Goal: Transaction & Acquisition: Purchase product/service

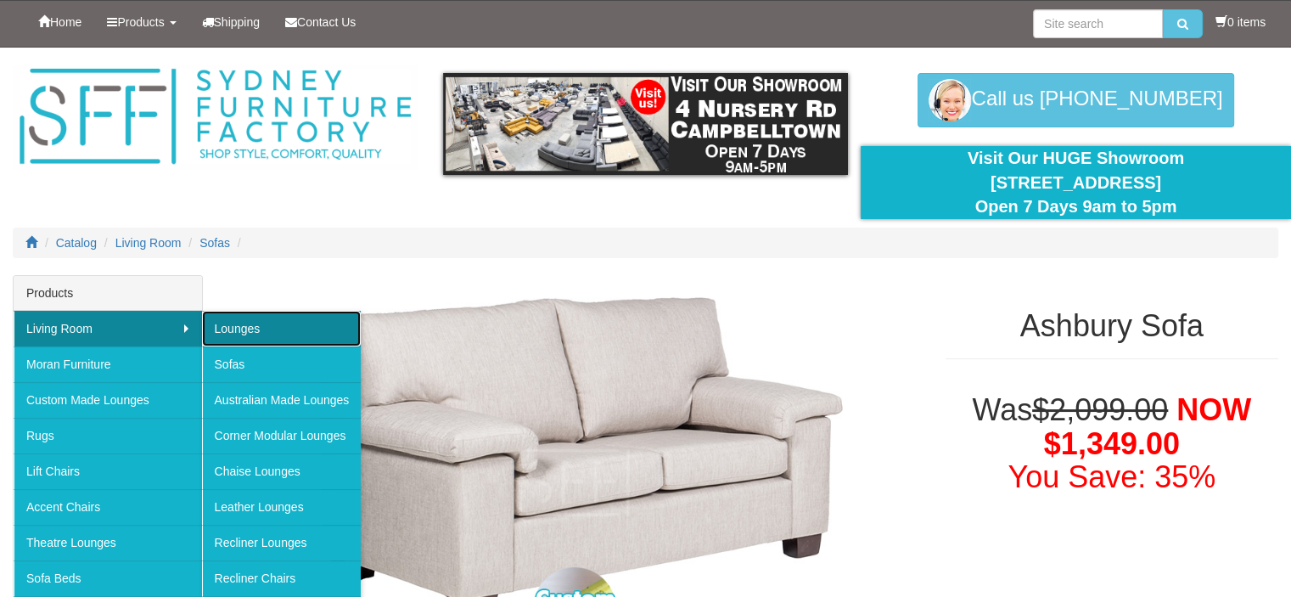
click at [224, 323] on link "Lounges" at bounding box center [282, 329] width 160 height 36
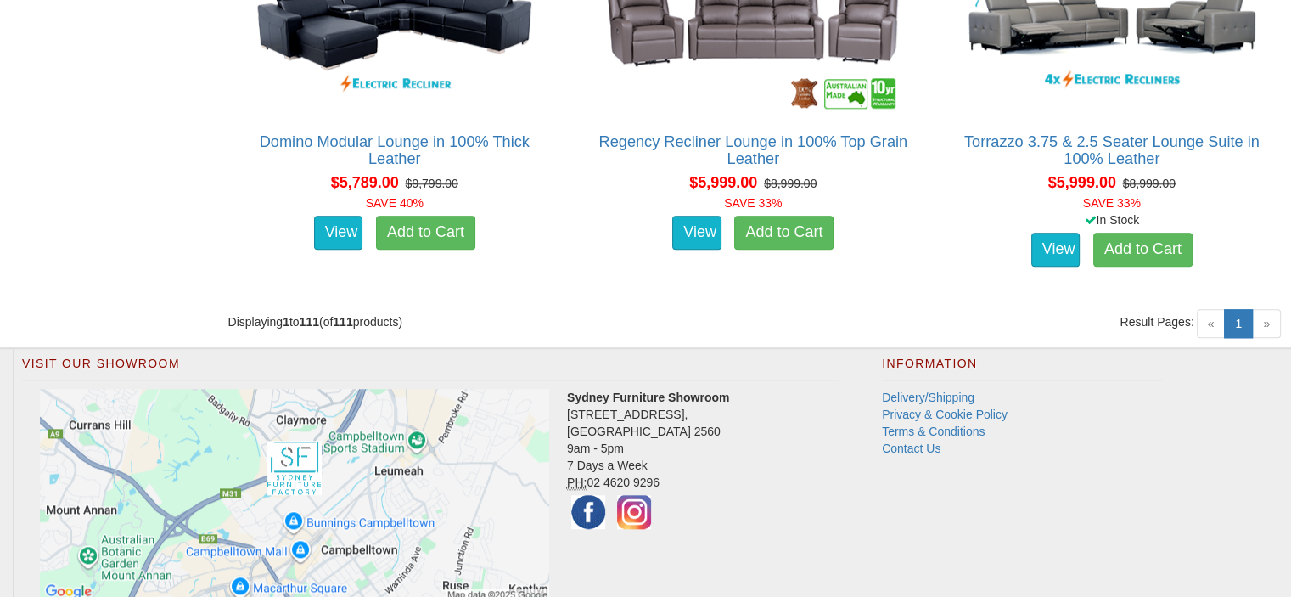
scroll to position [14678, 0]
